Goal: Task Accomplishment & Management: Complete application form

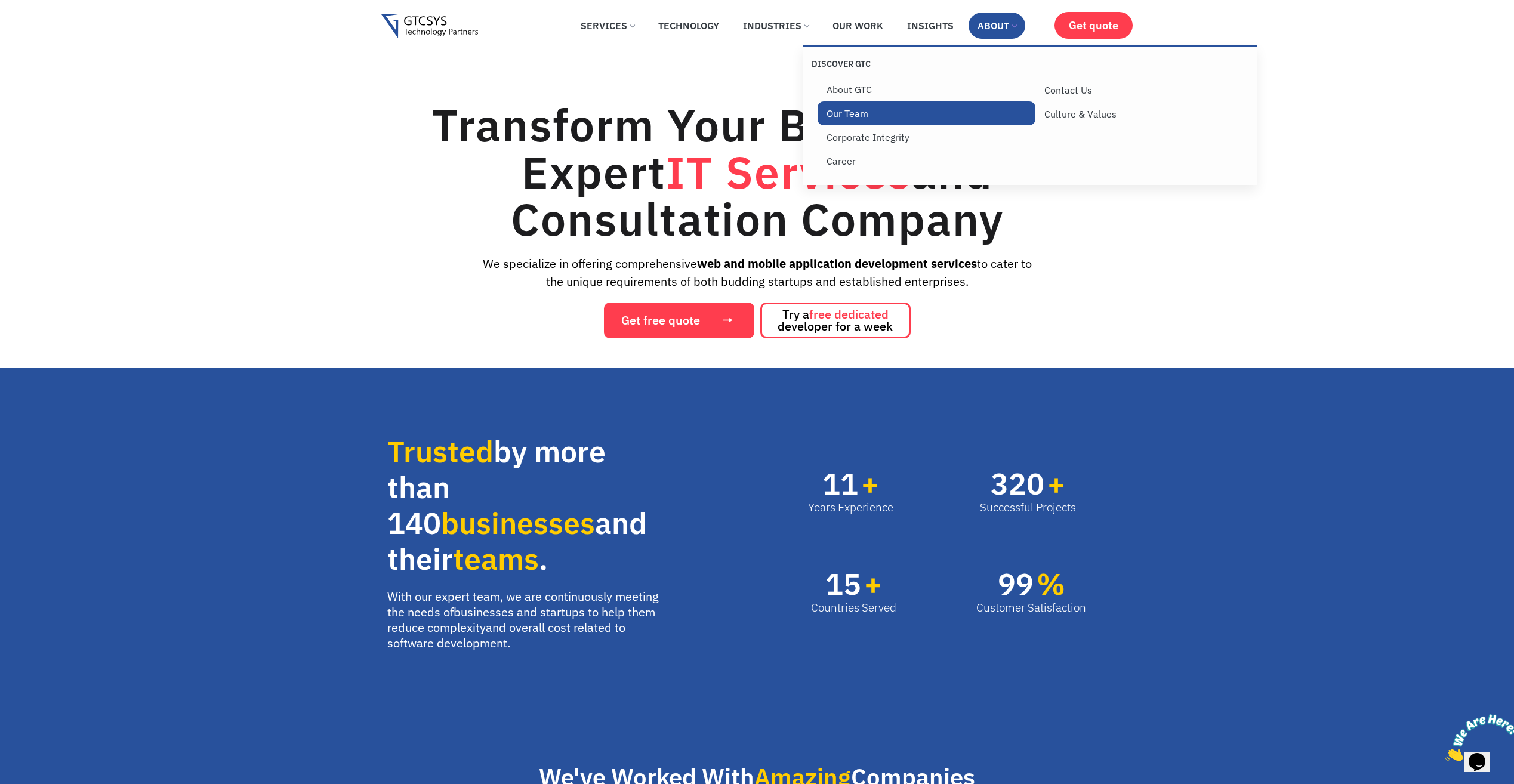
click at [834, 115] on link "Our Team" at bounding box center [927, 114] width 219 height 24
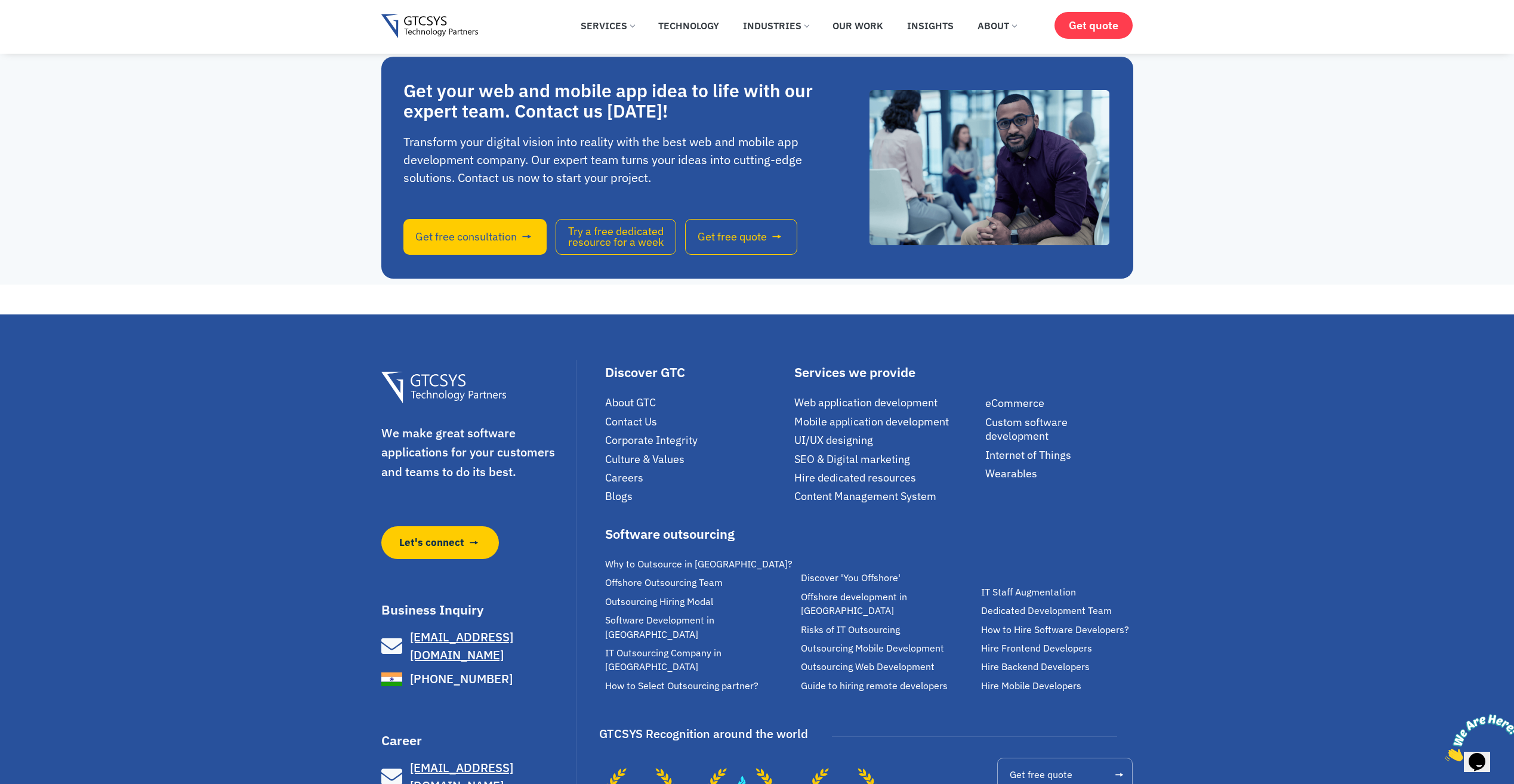
scroll to position [2566, 0]
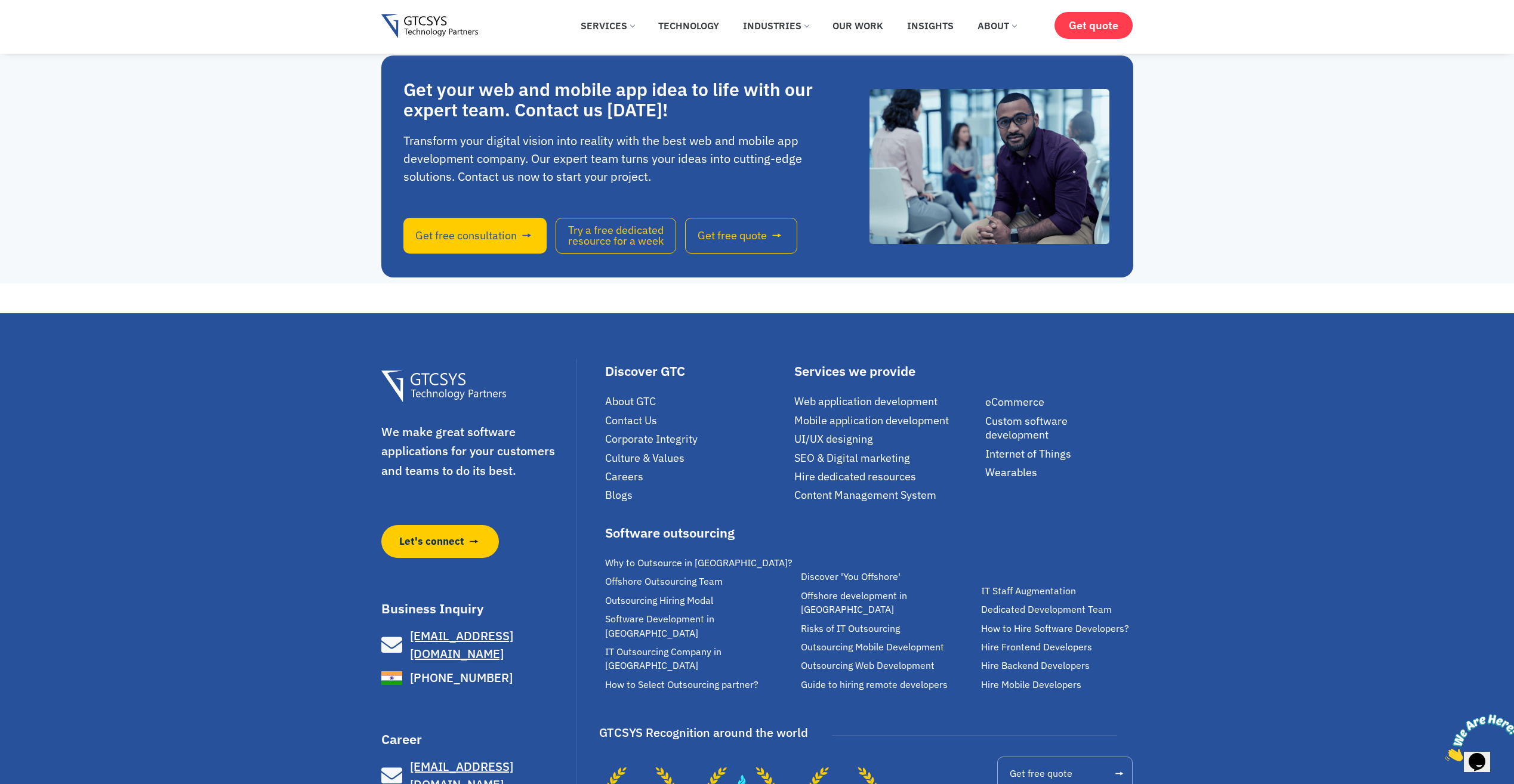
click at [623, 470] on span "Careers" at bounding box center [624, 477] width 39 height 14
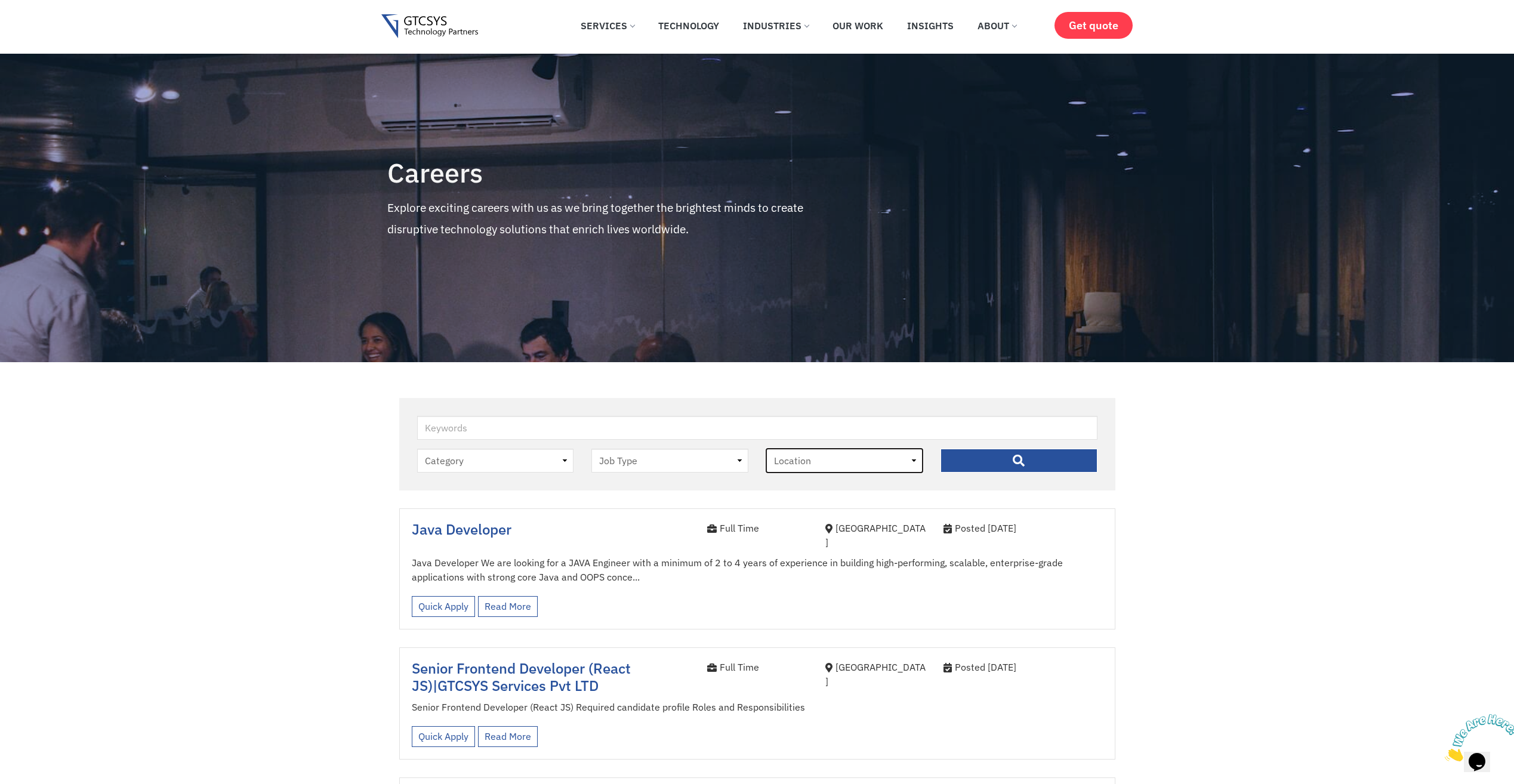
click at [916, 462] on select "Location Ahmedabad" at bounding box center [845, 461] width 157 height 24
click at [766, 449] on select "Location Ahmedabad" at bounding box center [845, 461] width 157 height 24
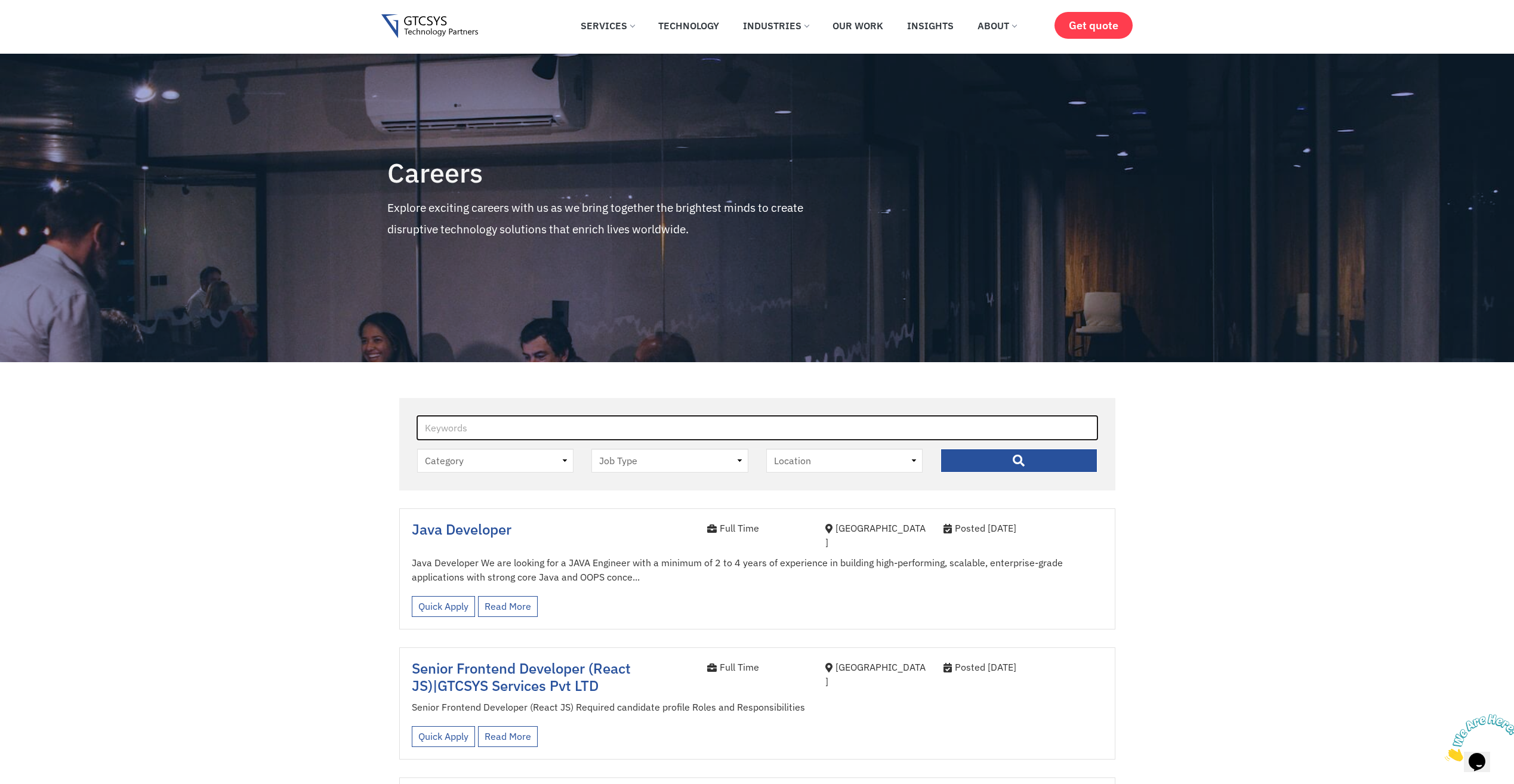
click at [659, 422] on input "Keywords" at bounding box center [757, 428] width 680 height 24
